Goal: Find specific page/section: Find specific page/section

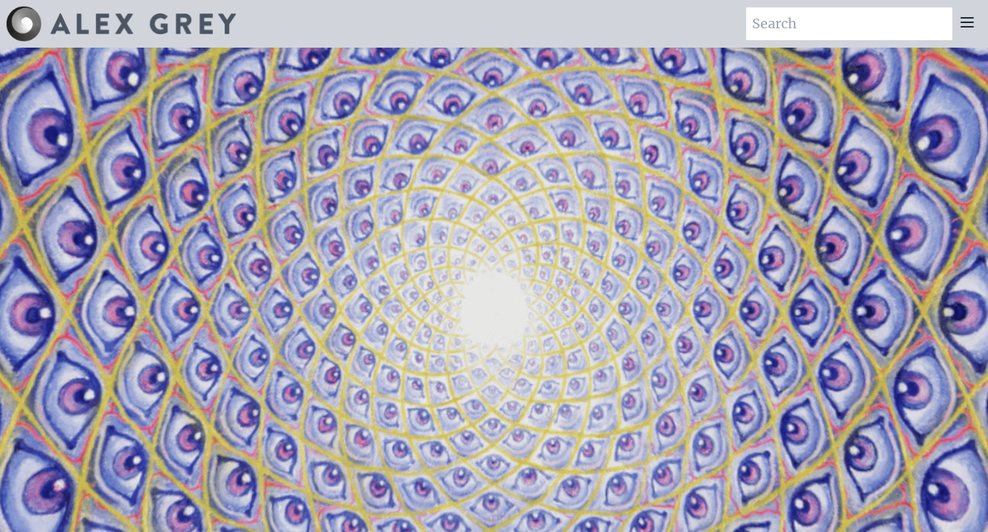
click at [964, 22] on icon at bounding box center [968, 22] width 12 height 9
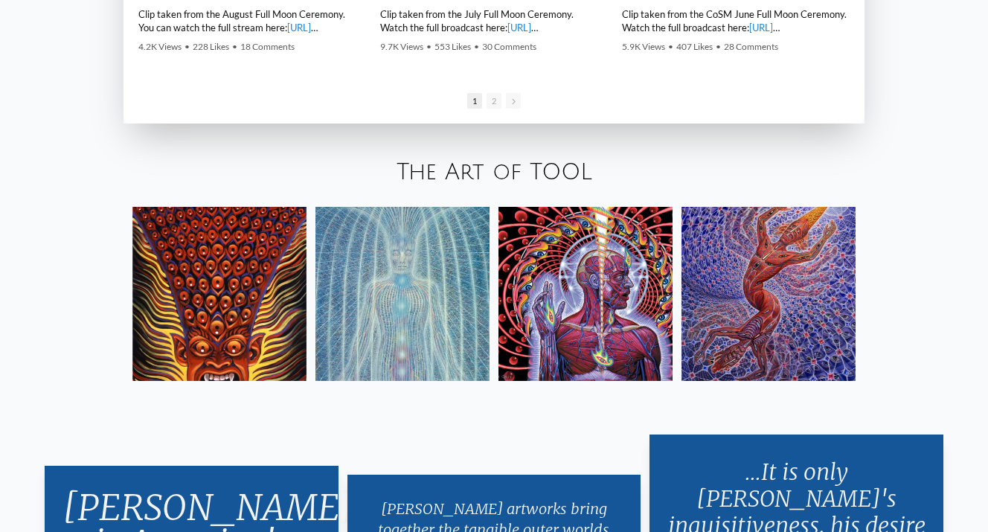
scroll to position [2406, 0]
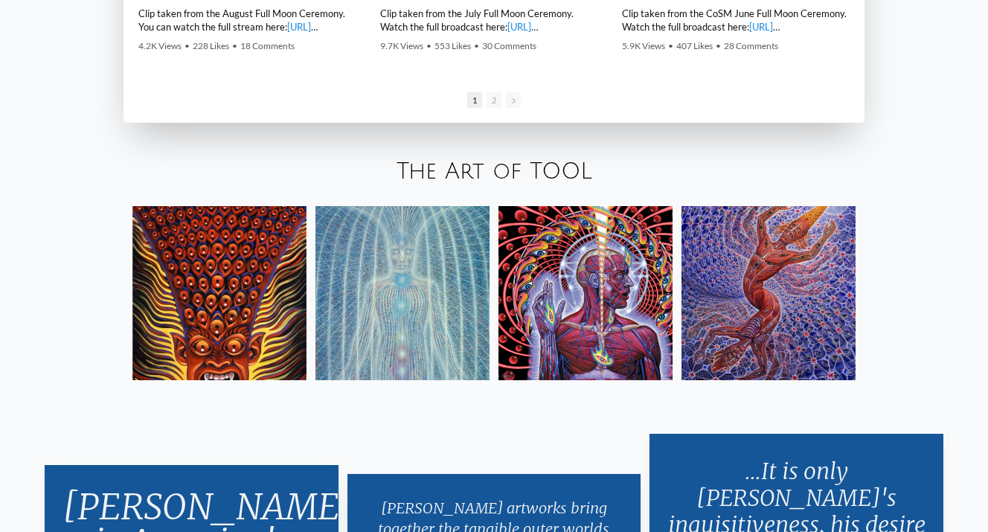
click at [500, 172] on link "The Art of TOOL" at bounding box center [495, 171] width 196 height 25
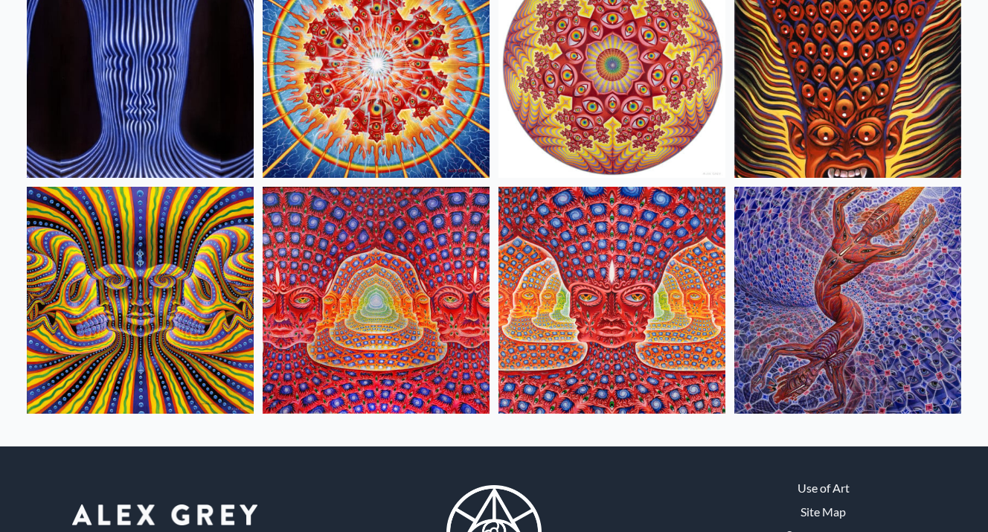
scroll to position [694, 0]
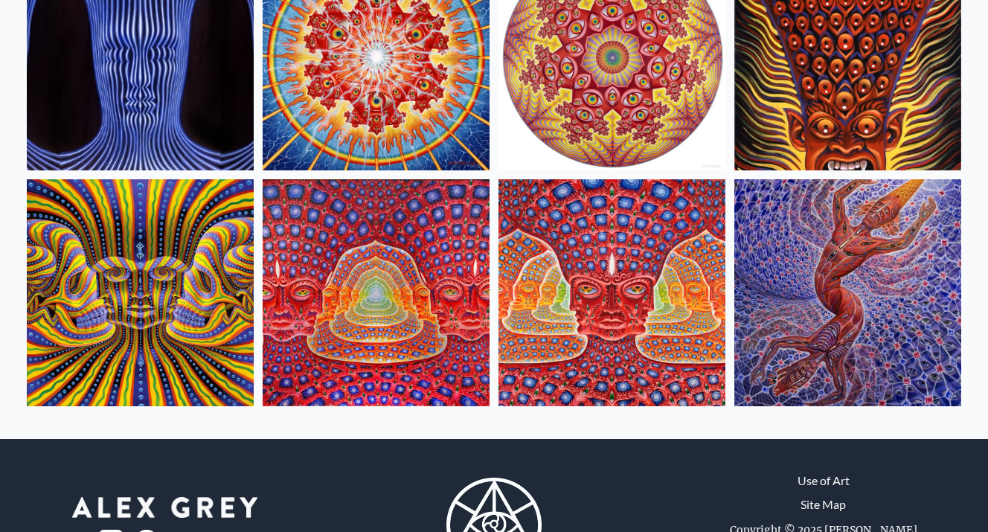
click at [115, 296] on img at bounding box center [140, 292] width 227 height 227
click at [382, 314] on img at bounding box center [376, 292] width 227 height 227
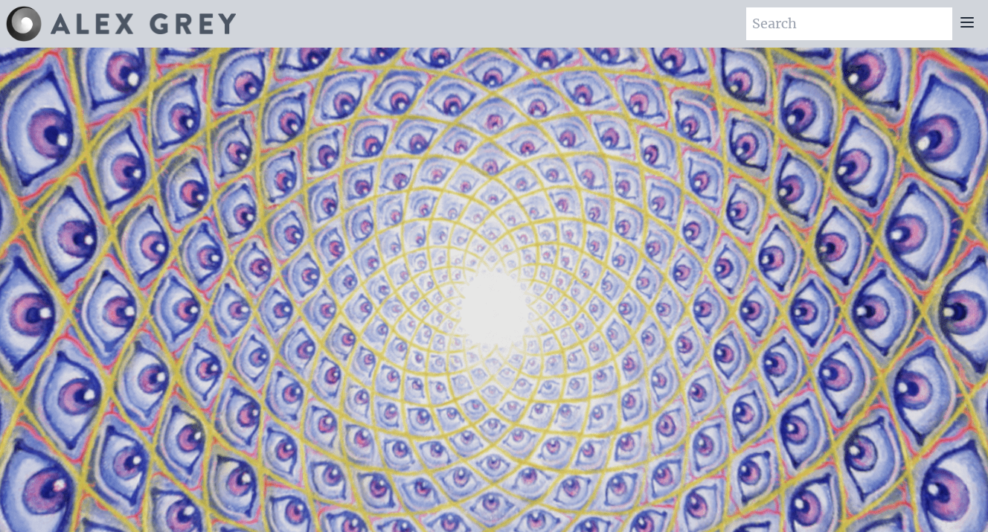
click at [971, 22] on icon at bounding box center [968, 22] width 12 height 9
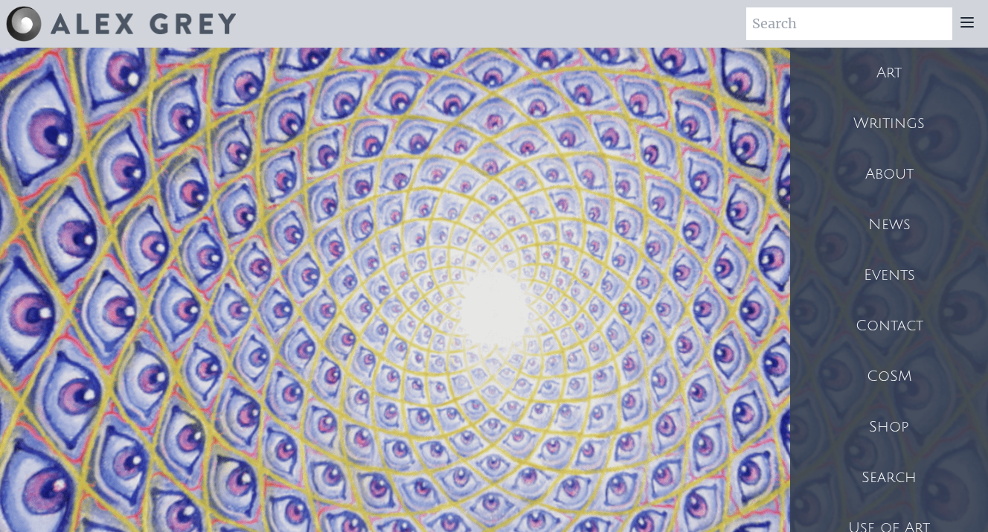
click at [889, 424] on div "Shop" at bounding box center [889, 427] width 198 height 51
